Goal: Find specific page/section: Find specific page/section

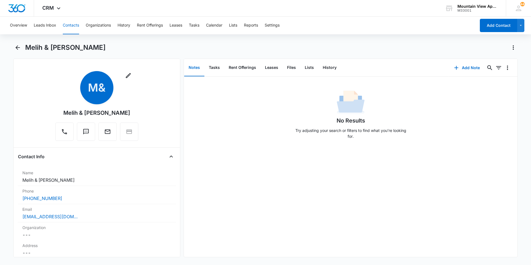
scroll to position [747, 0]
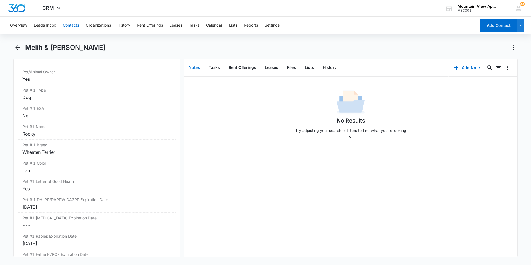
click at [74, 28] on button "Contacts" at bounding box center [71, 26] width 16 height 18
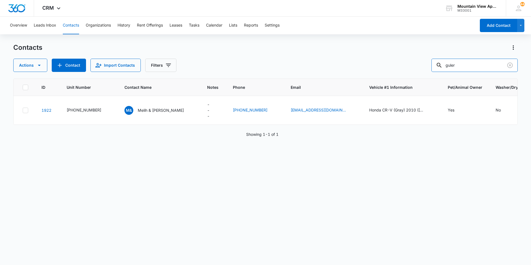
drag, startPoint x: 457, startPoint y: 69, endPoint x: 432, endPoint y: 67, distance: 25.3
click at [442, 69] on div "guler" at bounding box center [474, 65] width 86 height 13
type input "[PERSON_NAME]"
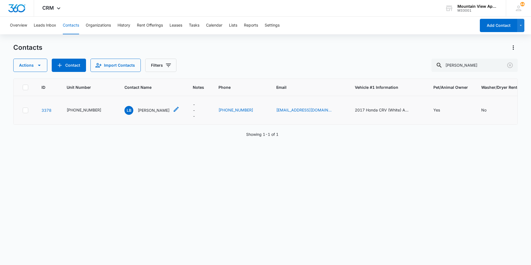
click at [145, 109] on p "[PERSON_NAME]" at bounding box center [154, 110] width 32 height 6
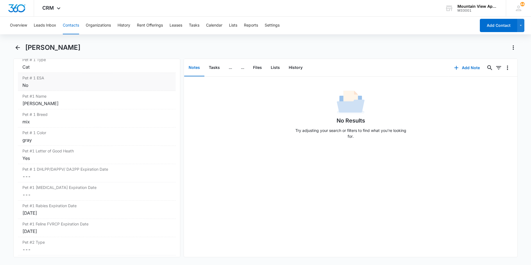
scroll to position [802, 0]
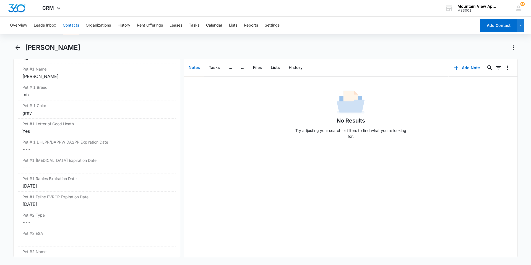
click at [77, 28] on button "Contacts" at bounding box center [71, 26] width 16 height 18
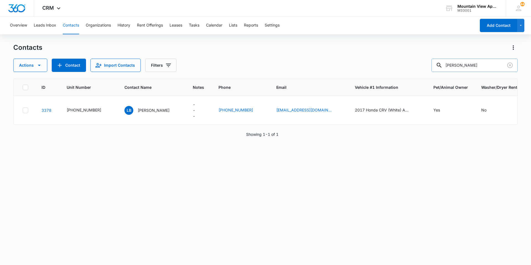
drag, startPoint x: 439, startPoint y: 64, endPoint x: 410, endPoint y: 58, distance: 29.2
click at [419, 61] on div "Actions Contact Import Contacts Filters [PERSON_NAME]" at bounding box center [265, 65] width 504 height 13
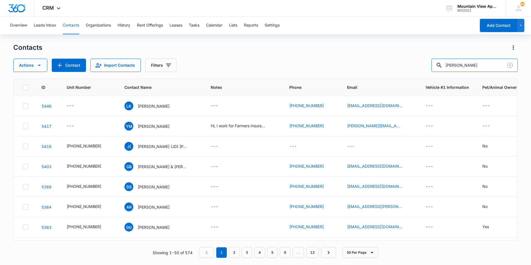
drag, startPoint x: 477, startPoint y: 63, endPoint x: 405, endPoint y: 58, distance: 72.3
click at [416, 63] on div "Actions Contact Import Contacts Filters [GEOGRAPHIC_DATA]" at bounding box center [265, 65] width 504 height 13
type input "[PERSON_NAME]"
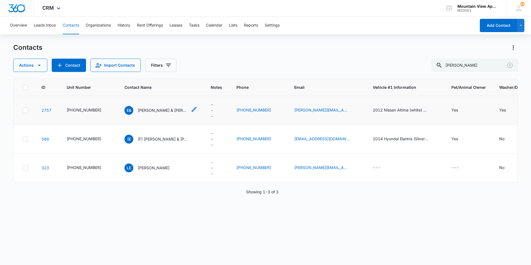
click at [157, 106] on div "E& [PERSON_NAME] & [PERSON_NAME]" at bounding box center [155, 110] width 63 height 9
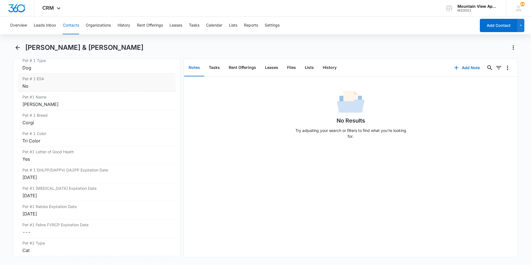
scroll to position [774, 0]
click at [73, 192] on div "[DATE]" at bounding box center [96, 195] width 149 height 7
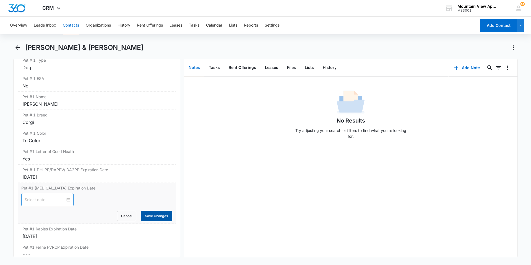
click at [144, 213] on button "Save Changes" at bounding box center [157, 216] width 32 height 11
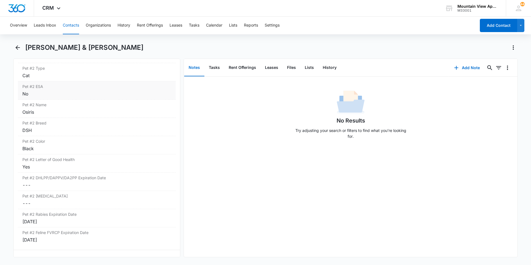
scroll to position [940, 0]
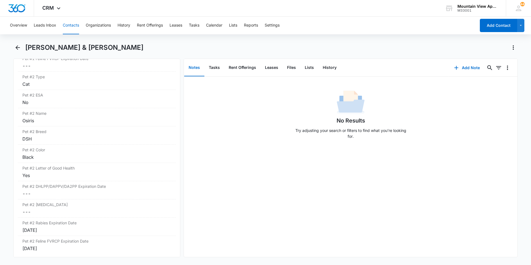
click at [71, 27] on button "Contacts" at bounding box center [71, 26] width 16 height 18
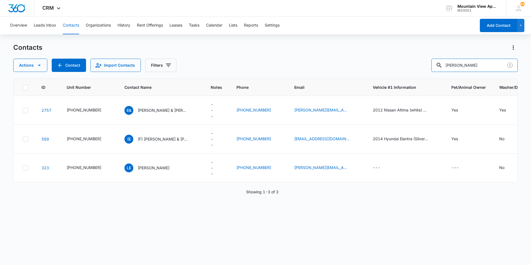
drag, startPoint x: 468, startPoint y: 66, endPoint x: 426, endPoint y: 67, distance: 42.1
click at [431, 67] on div "Actions Contact Import Contacts Filters [PERSON_NAME]" at bounding box center [265, 65] width 504 height 13
type input "[PERSON_NAME]"
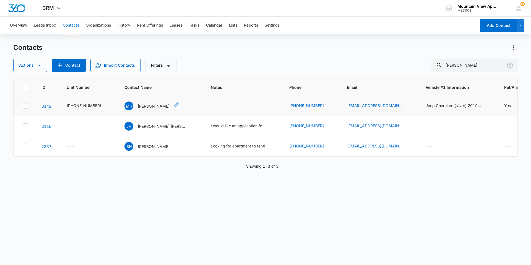
click at [151, 105] on p "[PERSON_NAME]" at bounding box center [154, 106] width 32 height 6
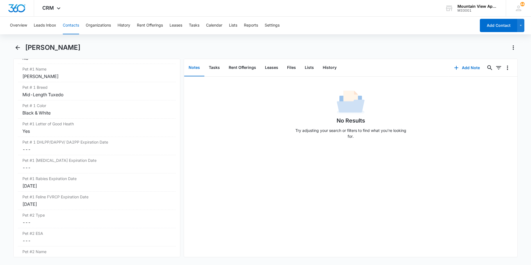
scroll to position [774, 0]
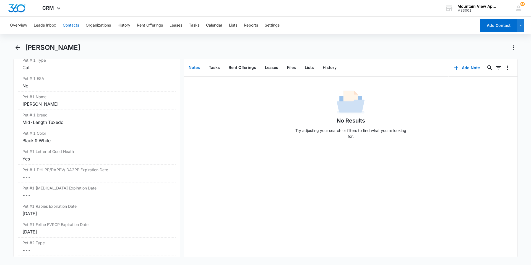
click at [66, 28] on button "Contacts" at bounding box center [71, 26] width 16 height 18
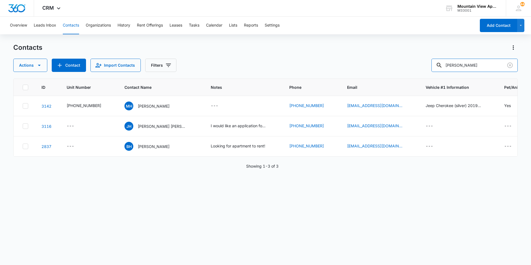
drag, startPoint x: 471, startPoint y: 63, endPoint x: 419, endPoint y: 62, distance: 52.0
click at [425, 62] on div "Actions Contact Import Contacts Filters [PERSON_NAME]" at bounding box center [265, 65] width 504 height 13
type input "[PERSON_NAME]"
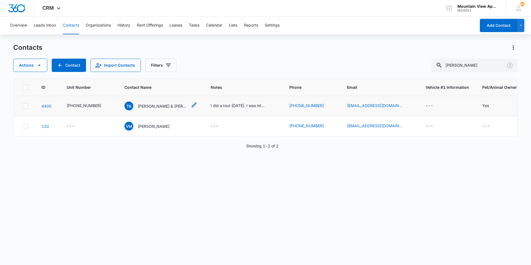
click at [164, 107] on p "[PERSON_NAME] & [PERSON_NAME]" at bounding box center [163, 106] width 50 height 6
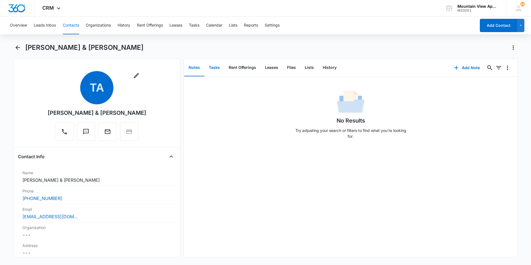
click at [209, 69] on button "Tasks" at bounding box center [214, 67] width 20 height 17
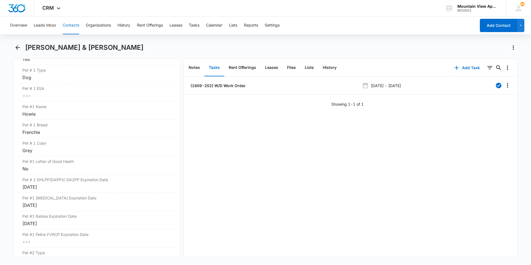
scroll to position [774, 0]
click at [70, 24] on button "Contacts" at bounding box center [71, 26] width 16 height 18
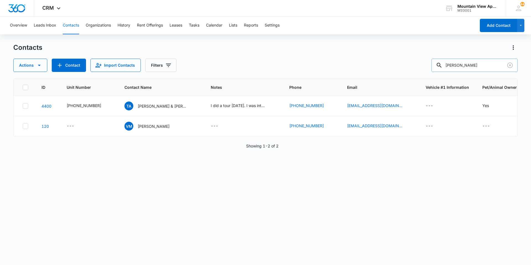
drag, startPoint x: 483, startPoint y: 66, endPoint x: 441, endPoint y: 68, distance: 42.4
click at [468, 68] on input "[PERSON_NAME]" at bounding box center [474, 65] width 86 height 13
click at [488, 62] on input "[PERSON_NAME]" at bounding box center [474, 65] width 86 height 13
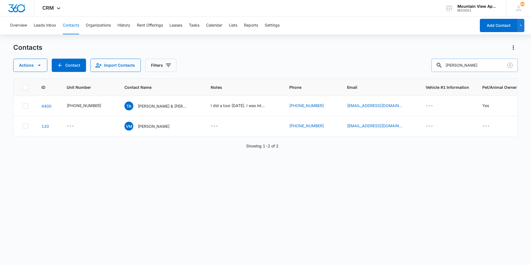
type input "[PERSON_NAME]"
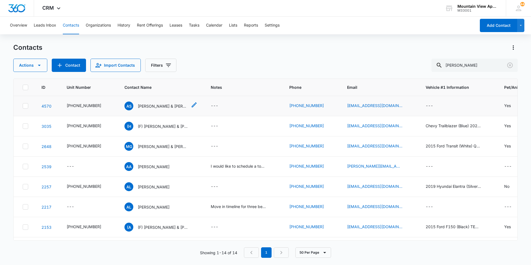
click at [168, 104] on p "[PERSON_NAME] & [PERSON_NAME]" at bounding box center [163, 106] width 50 height 6
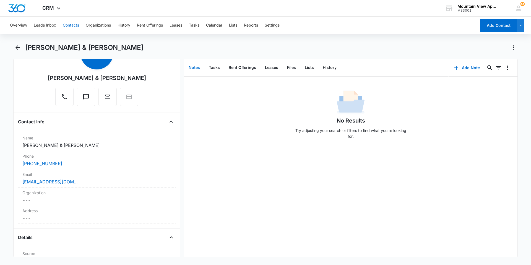
scroll to position [28, 0]
